Goal: Transaction & Acquisition: Download file/media

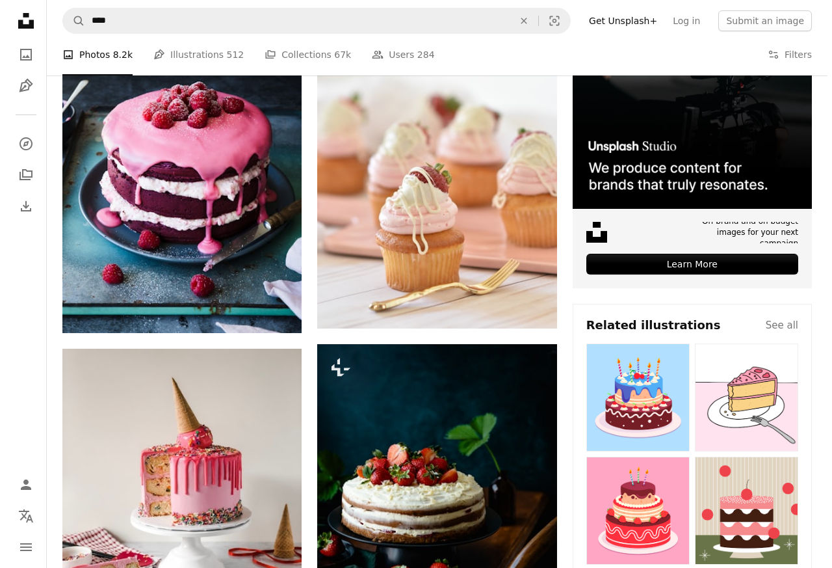
scroll to position [468, 0]
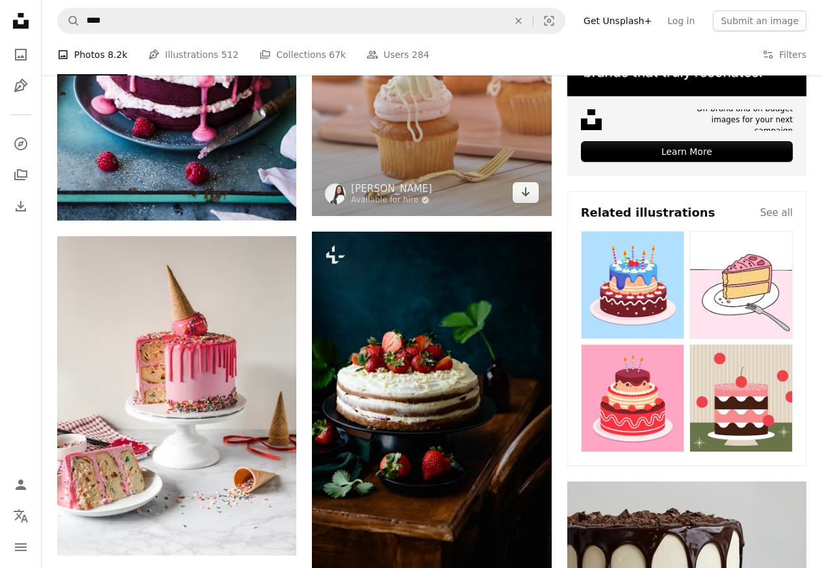
click at [413, 97] on img at bounding box center [431, 35] width 239 height 359
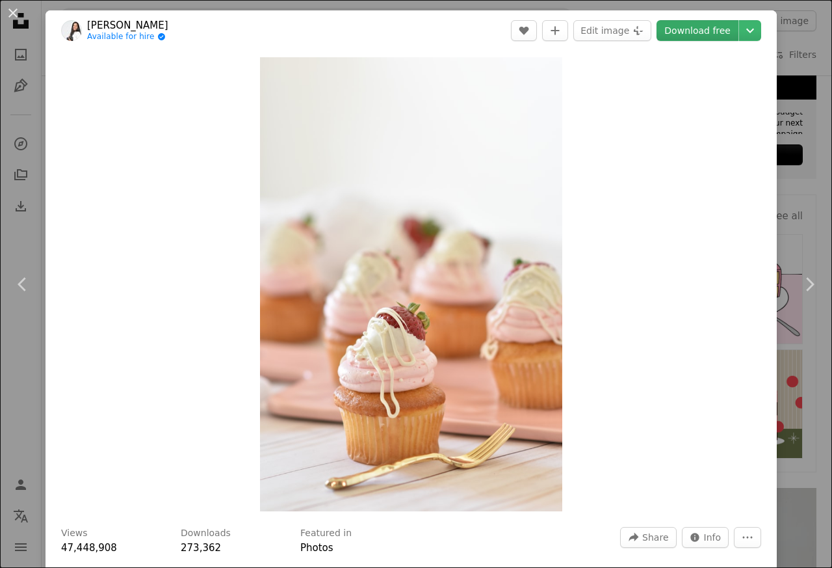
click at [706, 32] on link "Download free" at bounding box center [698, 30] width 82 height 21
